Goal: Information Seeking & Learning: Find specific fact

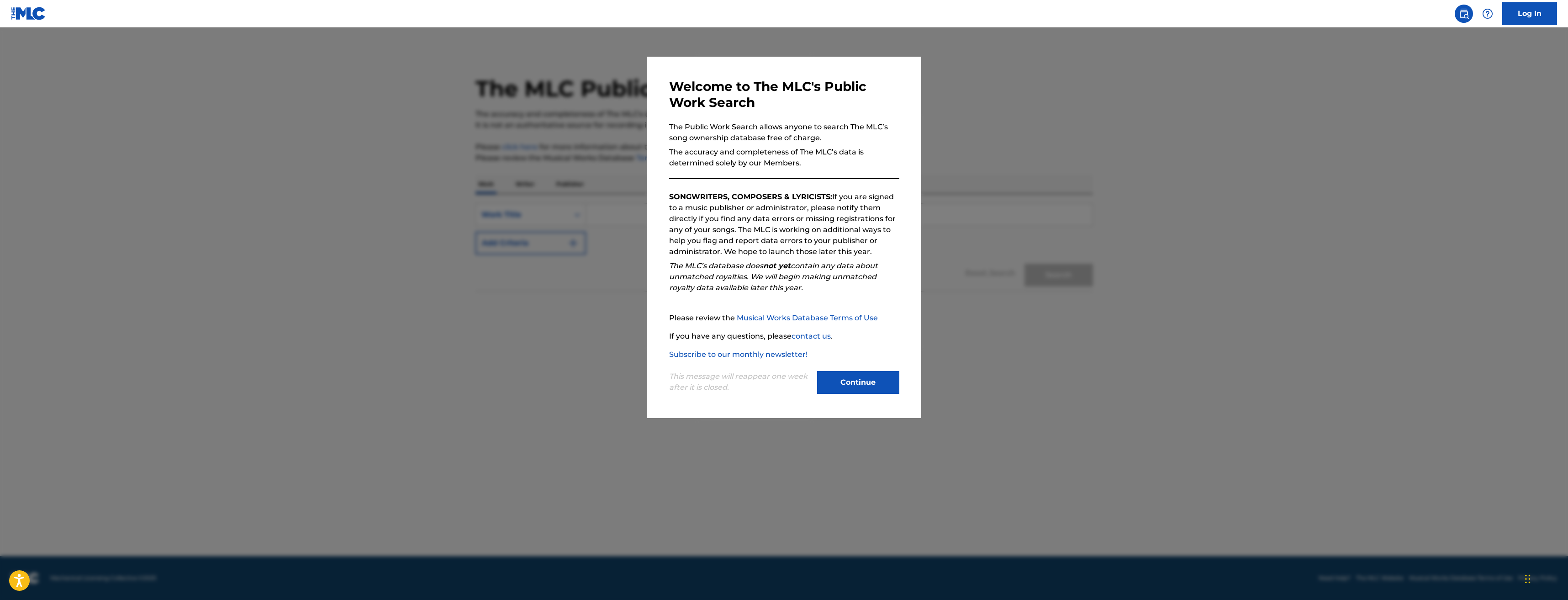
click at [858, 382] on button "Continue" at bounding box center [859, 383] width 82 height 23
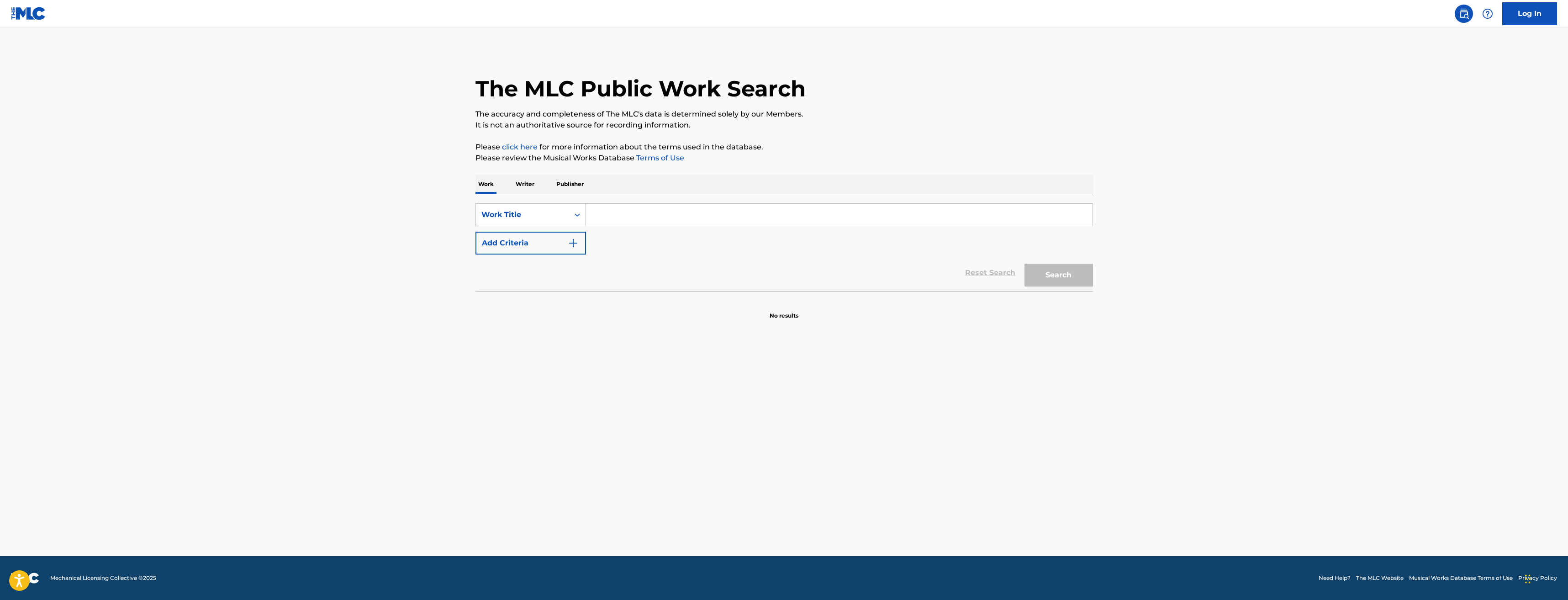
click at [598, 215] on input "Search Form" at bounding box center [839, 215] width 507 height 22
paste input "LIGHTS ON FIRE"
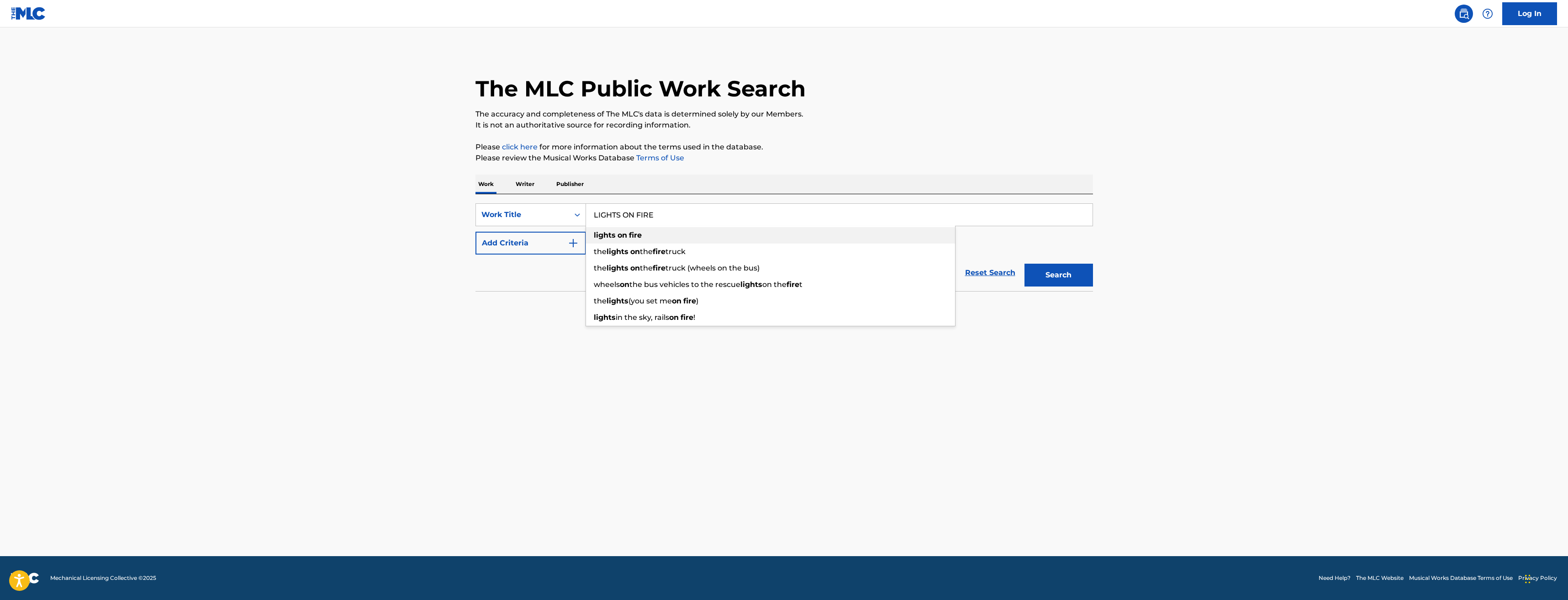
type input "LIGHTS ON FIRE"
click at [629, 236] on strong "fire" at bounding box center [635, 235] width 13 height 9
click at [572, 242] on img "Search Form" at bounding box center [573, 243] width 11 height 11
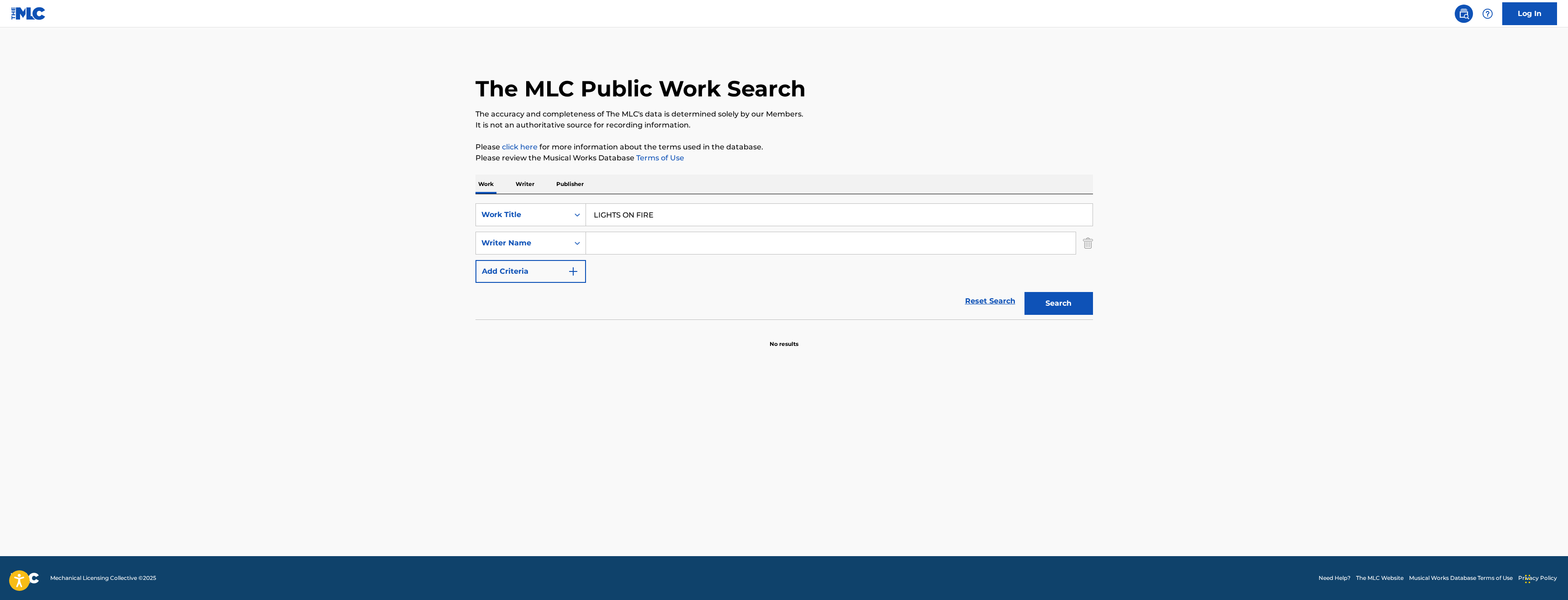
click at [611, 247] on input "Search Form" at bounding box center [831, 243] width 490 height 22
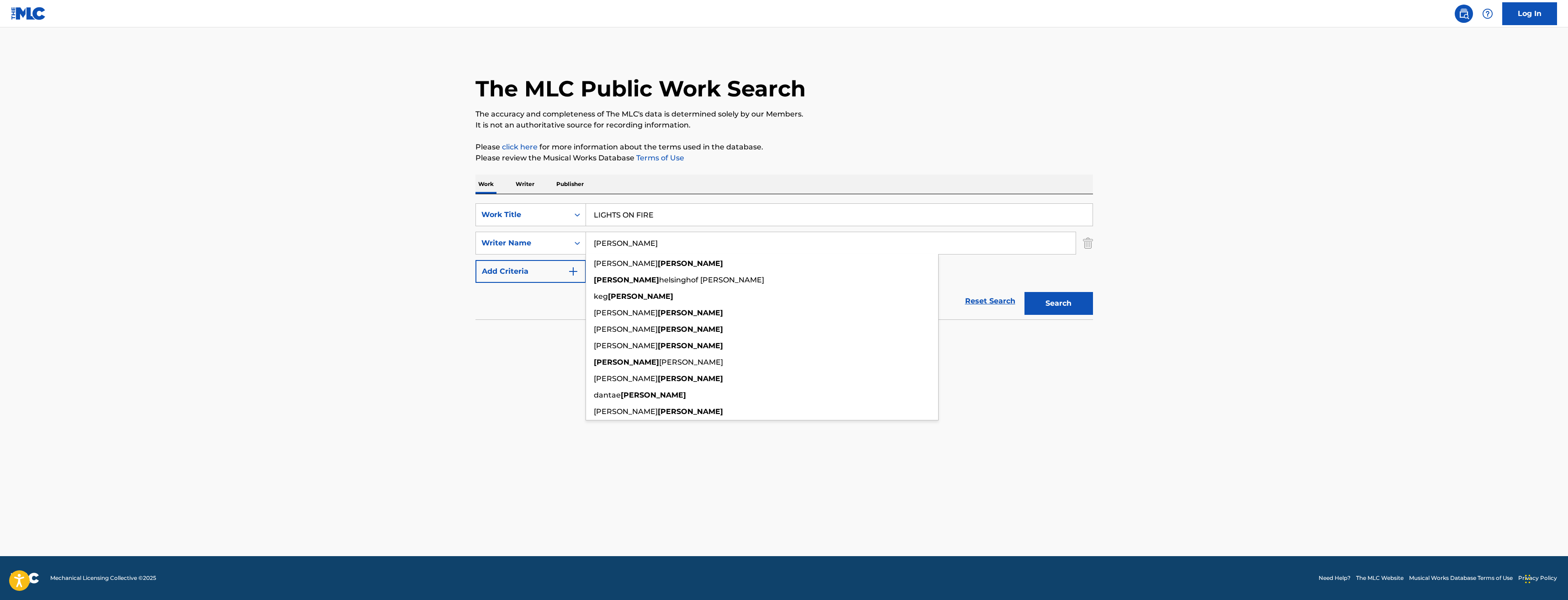
type input "[PERSON_NAME]"
click at [1057, 298] on button "Search" at bounding box center [1059, 304] width 69 height 23
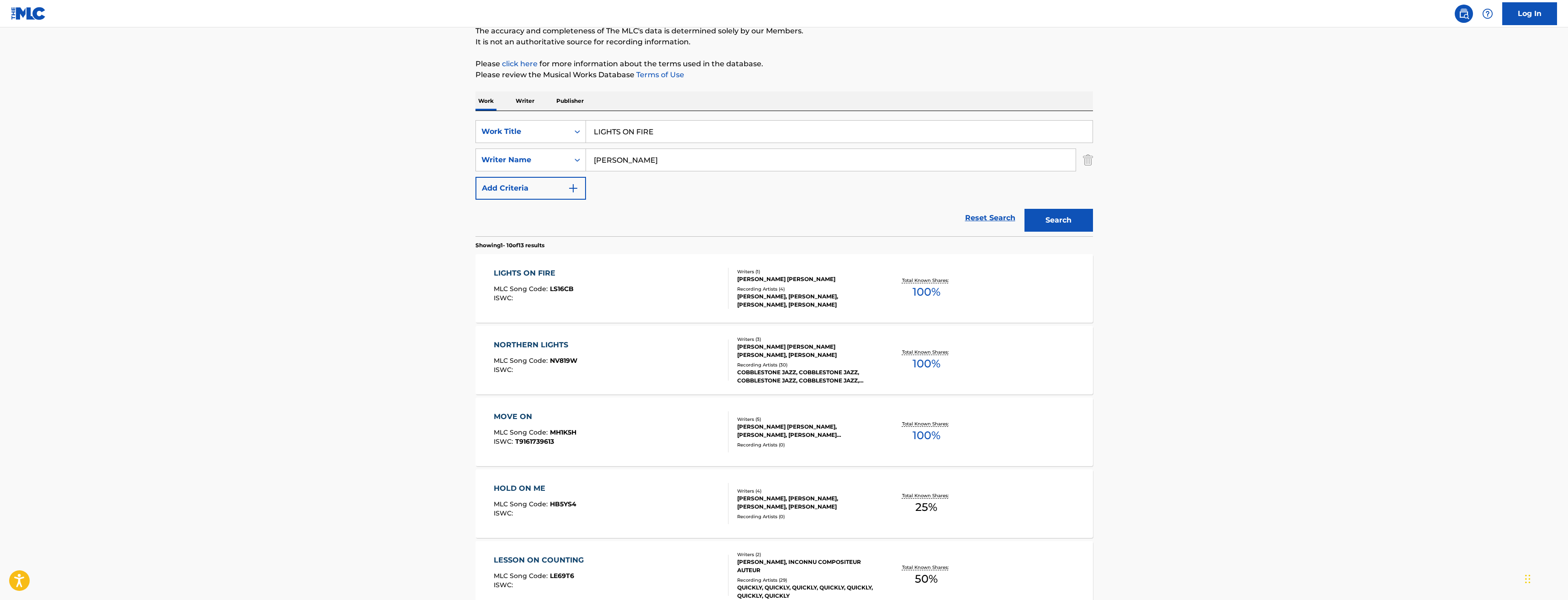
scroll to position [91, 0]
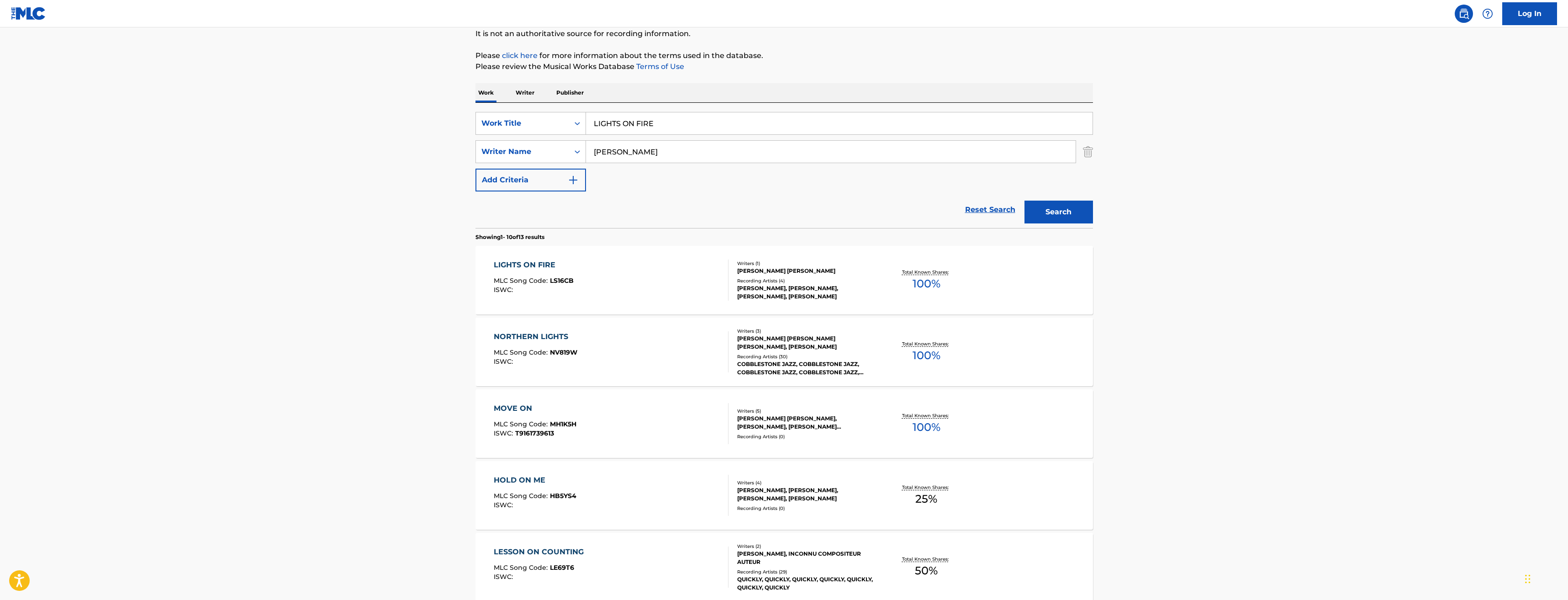
click at [543, 266] on div "LIGHTS ON FIRE" at bounding box center [533, 265] width 80 height 11
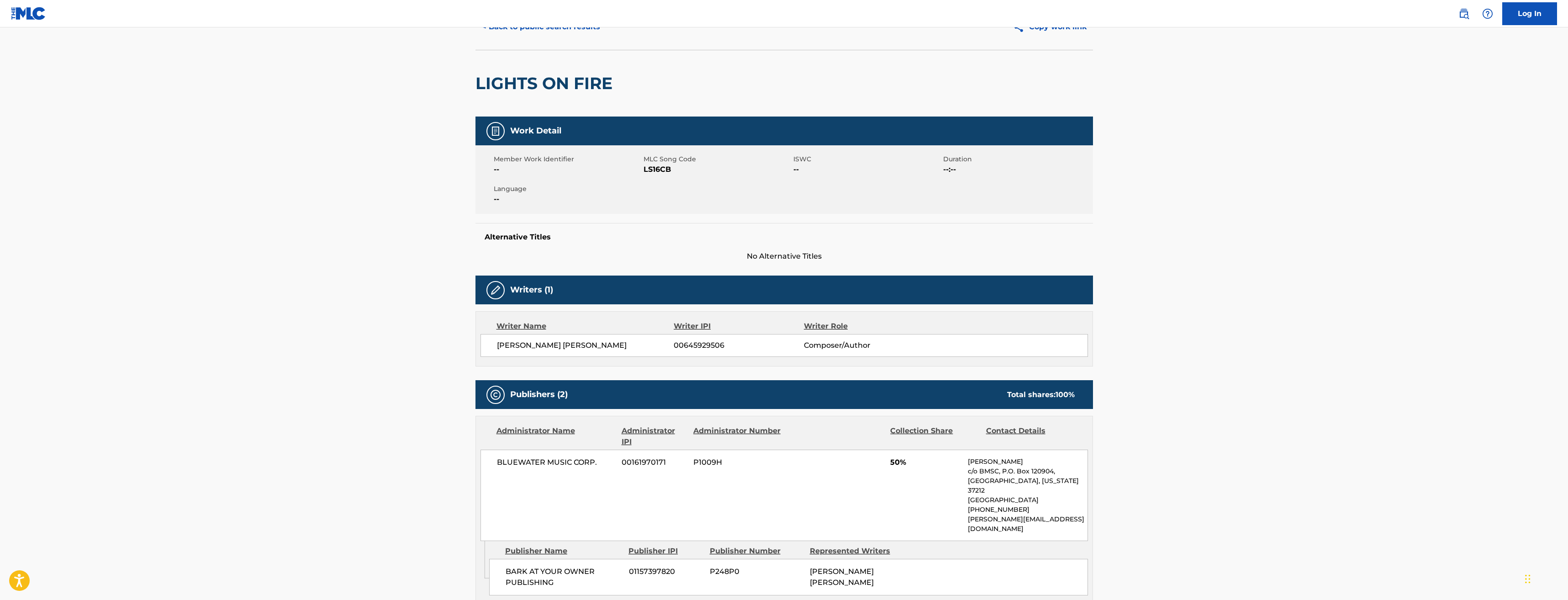
scroll to position [46, 0]
